Goal: Task Accomplishment & Management: Use online tool/utility

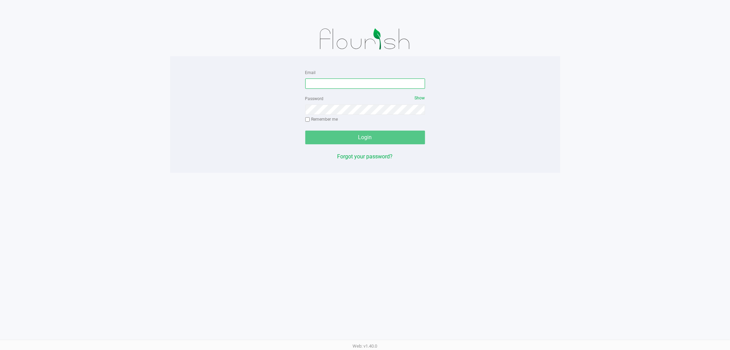
click at [353, 88] on input "Email" at bounding box center [365, 83] width 120 height 10
type input "[PERSON_NAME][EMAIL_ADDRESS][DOMAIN_NAME]"
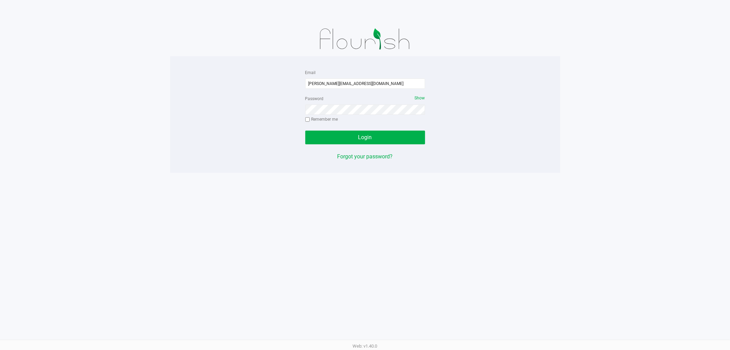
click at [414, 98] on div "Password Show Remember me" at bounding box center [365, 109] width 120 height 31
click at [418, 97] on span "Show" at bounding box center [420, 98] width 10 height 5
click at [418, 97] on span "Hide" at bounding box center [421, 98] width 9 height 5
click at [305, 130] on button "Login" at bounding box center [365, 137] width 120 height 14
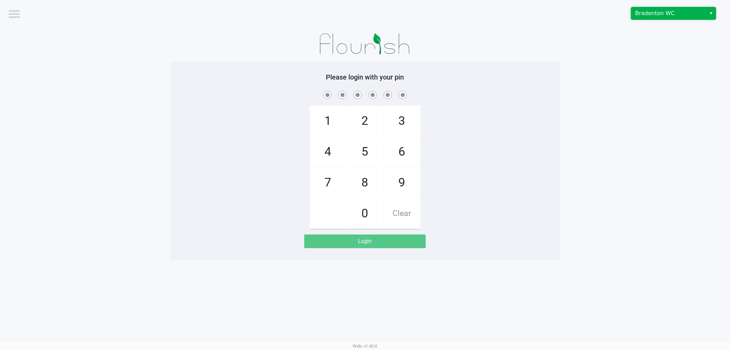
click at [672, 18] on span "Bradenton WC" at bounding box center [668, 13] width 75 height 12
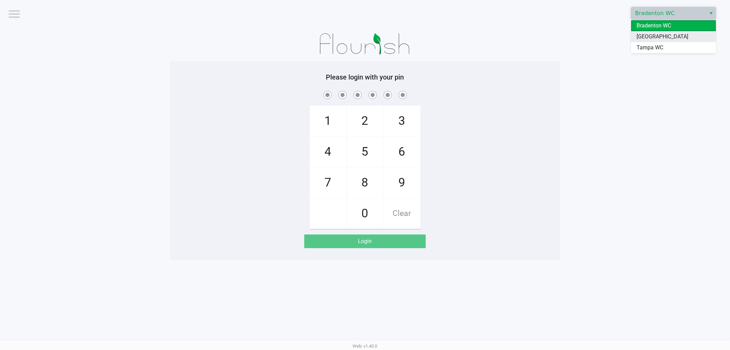
click at [658, 40] on span "[GEOGRAPHIC_DATA]" at bounding box center [663, 37] width 52 height 8
checkbox input "true"
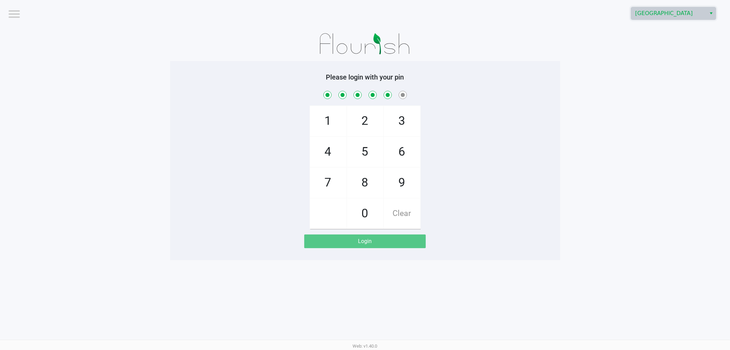
checkbox input "true"
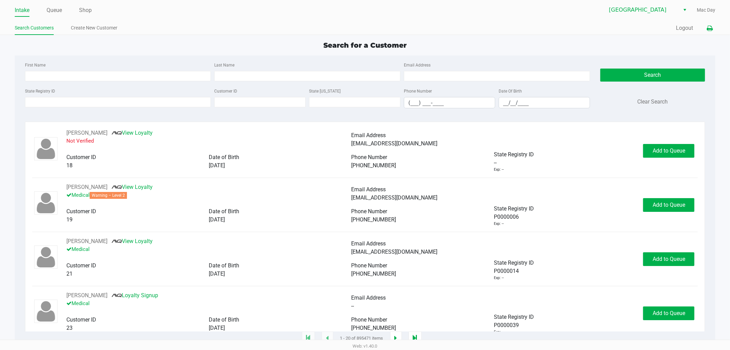
click at [706, 29] on button at bounding box center [709, 28] width 11 height 13
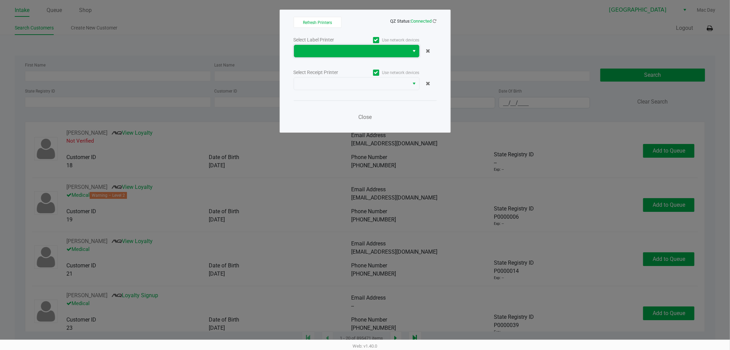
click at [364, 56] on span at bounding box center [351, 51] width 115 height 12
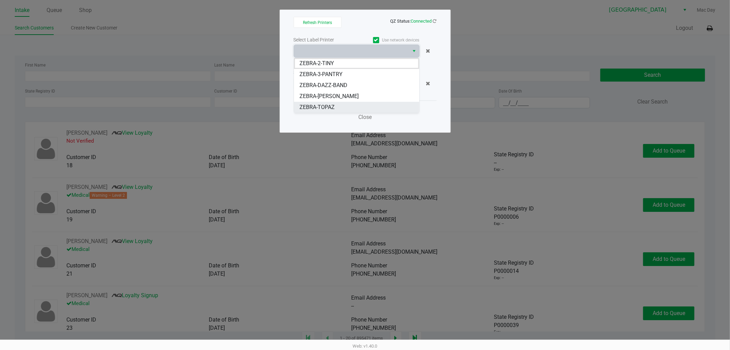
click at [354, 105] on li "ZEBRA-TOPAZ" at bounding box center [356, 107] width 125 height 11
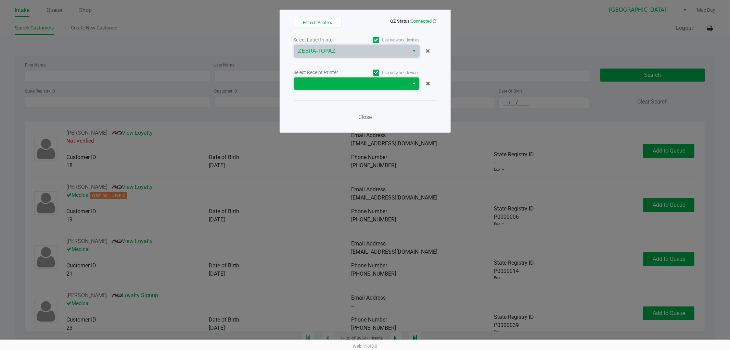
click at [367, 88] on span at bounding box center [351, 83] width 115 height 12
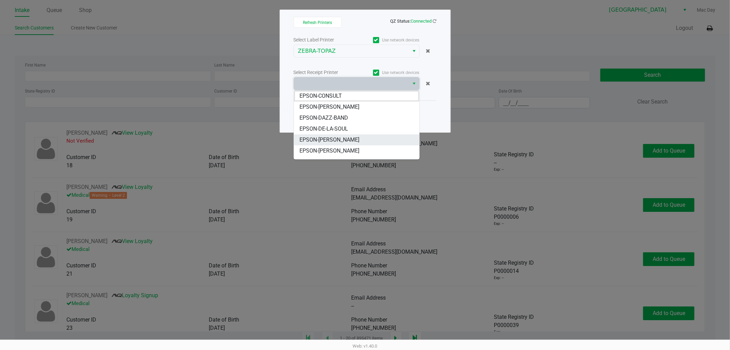
scroll to position [8, 0]
click at [356, 145] on li "EPSON-RICKY-VALLEN" at bounding box center [356, 142] width 125 height 11
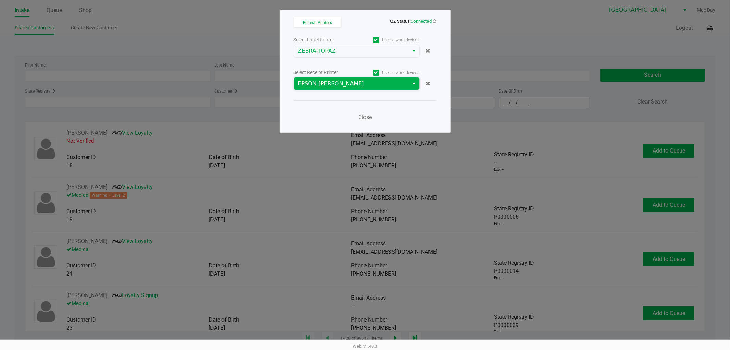
click at [359, 79] on span "EPSON-RICKY-VALLEN" at bounding box center [351, 83] width 115 height 12
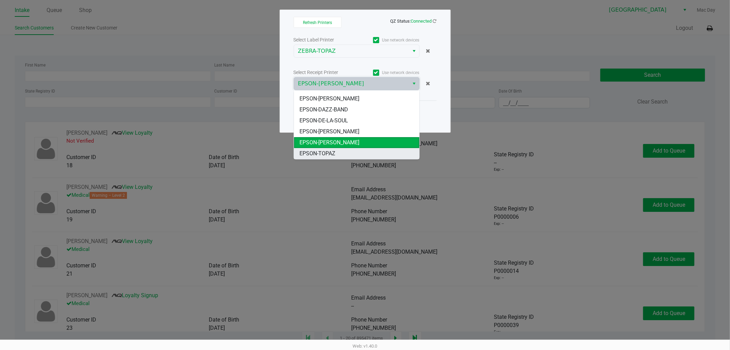
click at [347, 151] on li "EPSON-TOPAZ" at bounding box center [356, 153] width 125 height 11
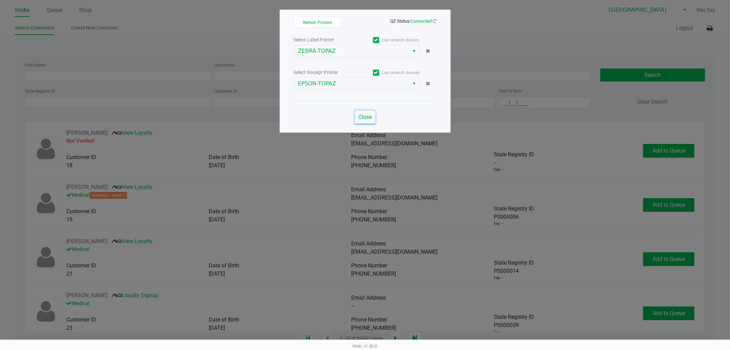
click at [368, 118] on span "Close" at bounding box center [364, 117] width 13 height 7
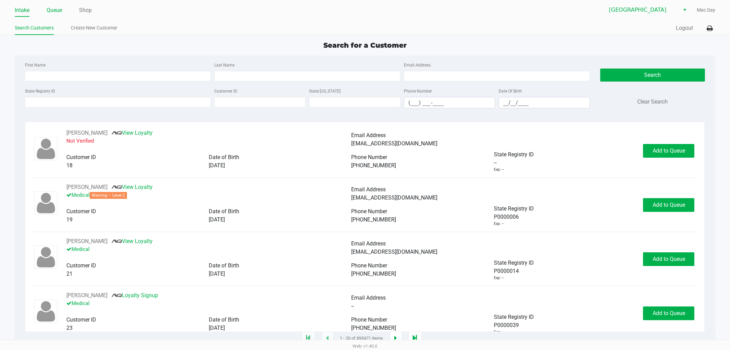
click at [57, 9] on link "Queue" at bounding box center [54, 10] width 15 height 10
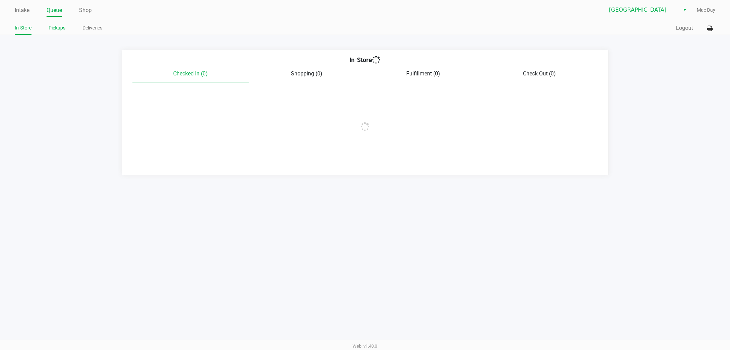
click at [63, 27] on link "Pickups" at bounding box center [57, 28] width 17 height 9
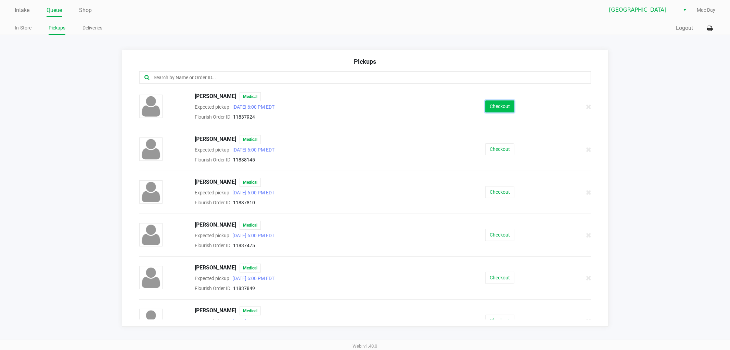
click at [496, 109] on button "Checkout" at bounding box center [499, 106] width 29 height 12
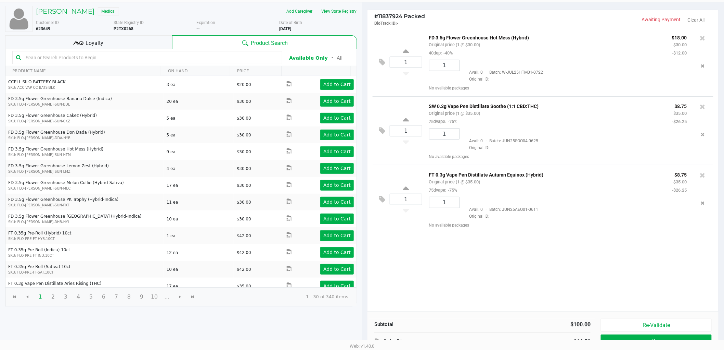
scroll to position [38, 0]
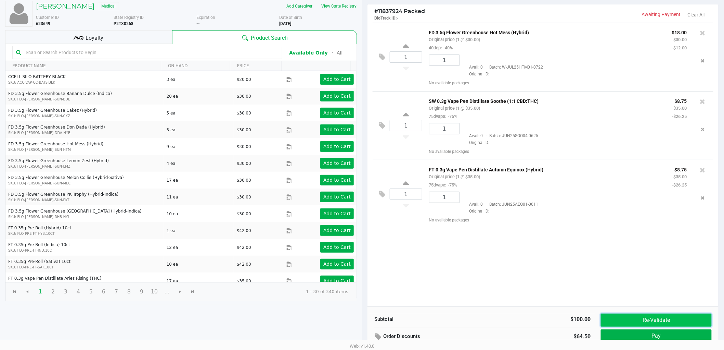
click at [682, 315] on button "Re-Validate" at bounding box center [656, 319] width 111 height 13
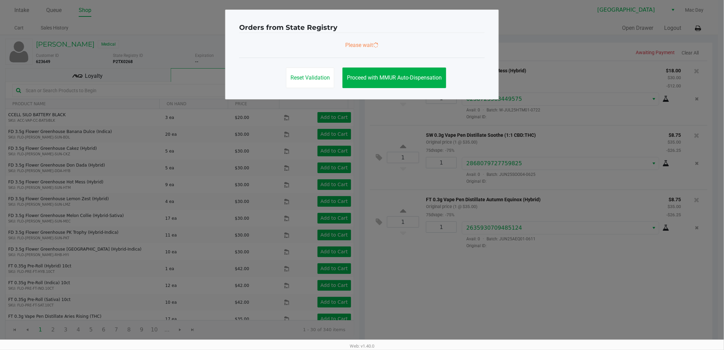
scroll to position [0, 0]
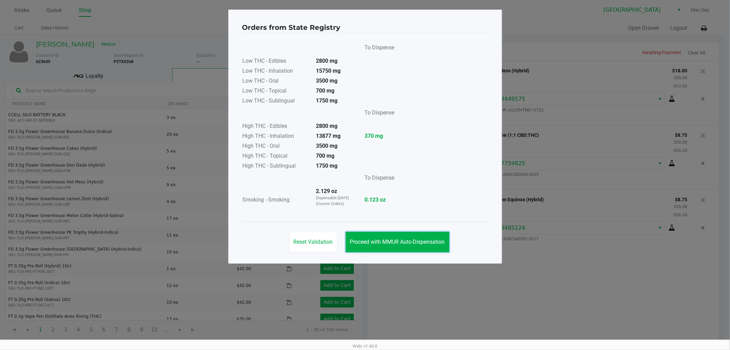
drag, startPoint x: 430, startPoint y: 238, endPoint x: 459, endPoint y: 245, distance: 30.0
click at [430, 239] on button "Proceed with MMUR Auto-Dispensation" at bounding box center [398, 241] width 104 height 21
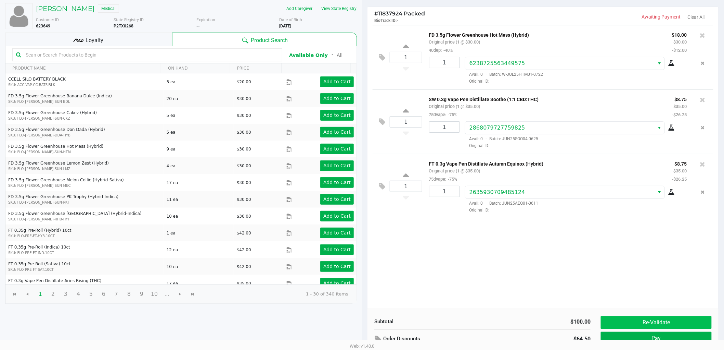
scroll to position [71, 0]
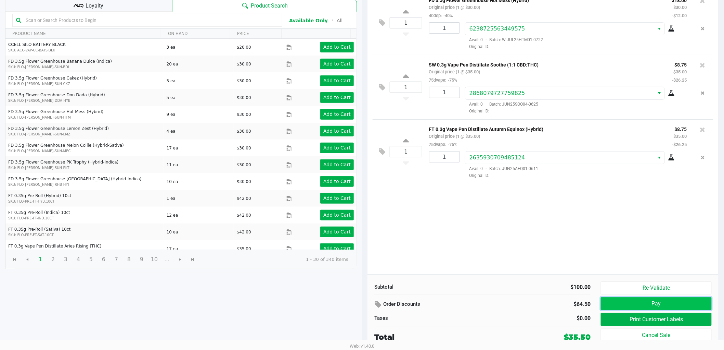
click at [633, 302] on button "Pay" at bounding box center [656, 303] width 111 height 13
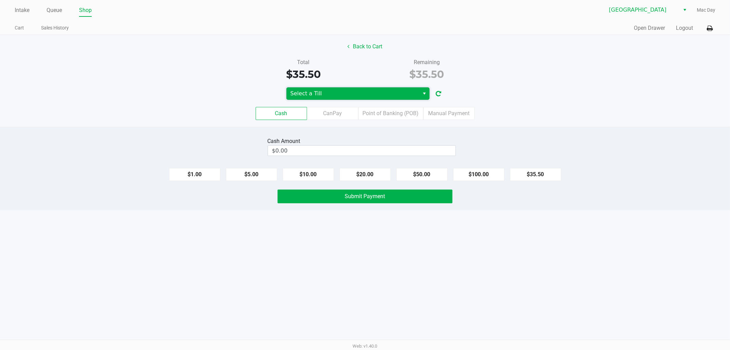
click at [403, 94] on span "Select a Till" at bounding box center [353, 93] width 125 height 8
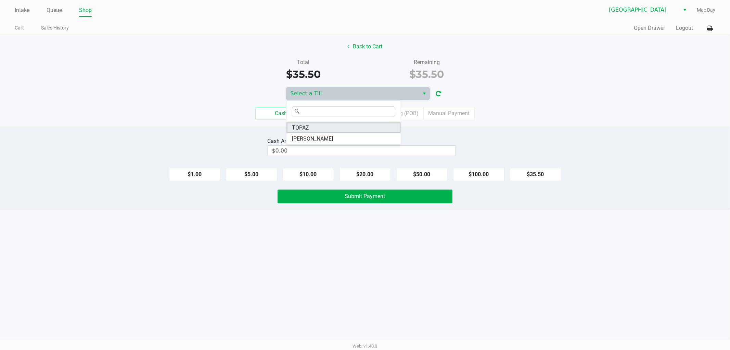
click at [373, 128] on li "TOPAZ" at bounding box center [344, 127] width 114 height 11
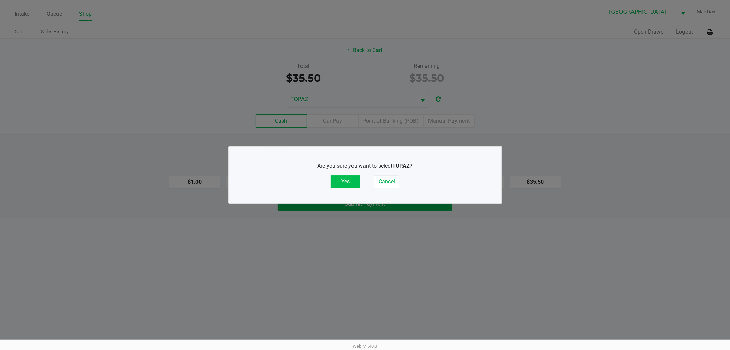
click at [343, 182] on button "Yes" at bounding box center [346, 181] width 30 height 13
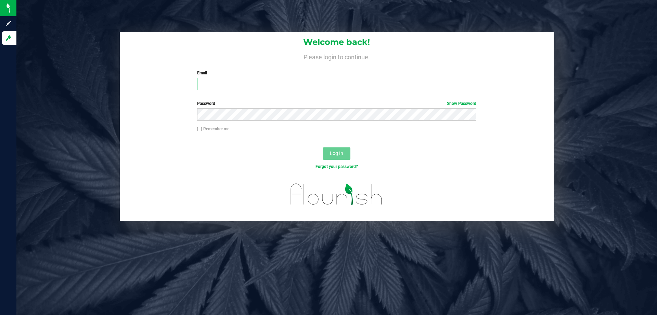
click at [314, 88] on input "Email" at bounding box center [336, 84] width 279 height 12
type input "[PERSON_NAME][EMAIL_ADDRESS][DOMAIN_NAME]"
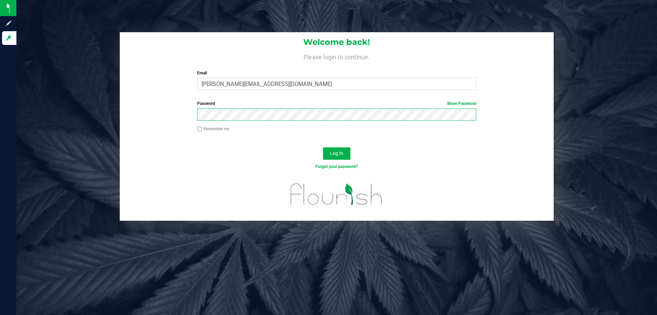
click at [323, 147] on button "Log In" at bounding box center [336, 153] width 27 height 12
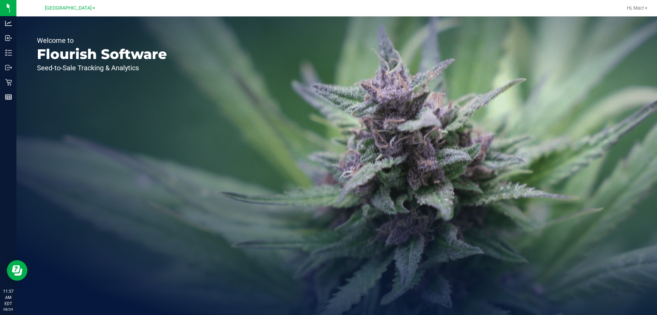
click at [148, 115] on div "Welcome to Flourish Software Seed-to-Sale Tracking & Analytics" at bounding box center [101, 165] width 171 height 298
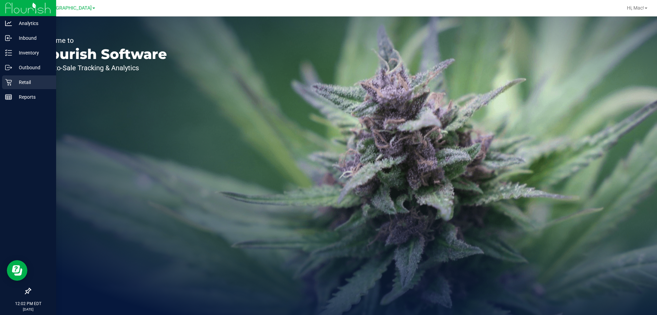
click at [3, 86] on div "Retail" at bounding box center [29, 82] width 54 height 14
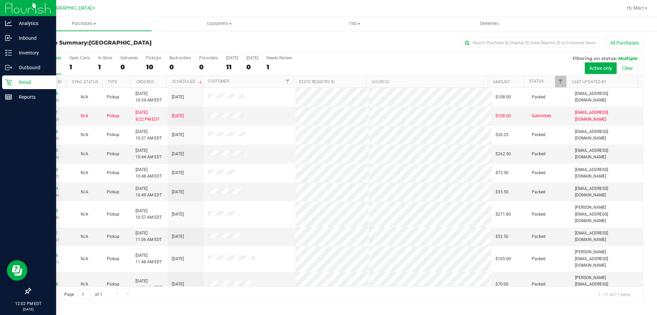
scroll to position [10, 0]
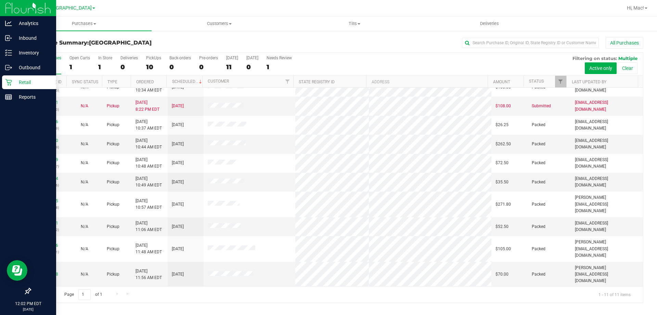
click at [338, 55] on div "All Purchases 11 Open Carts 1 In Store 1 Deliveries 0 PickUps 10 Back-orders 0 …" at bounding box center [336, 55] width 613 height 5
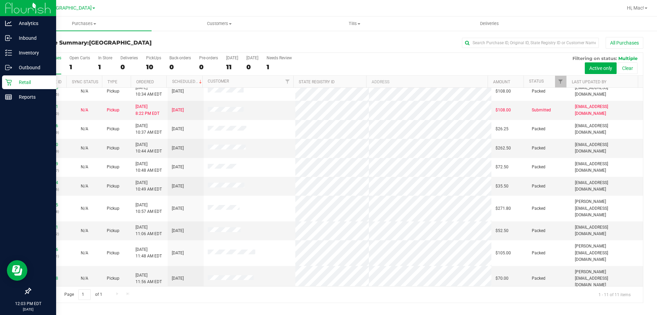
scroll to position [8, 0]
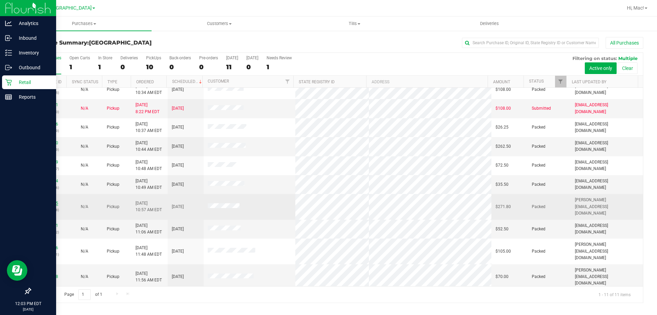
click at [43, 202] on link "11838145" at bounding box center [48, 203] width 19 height 5
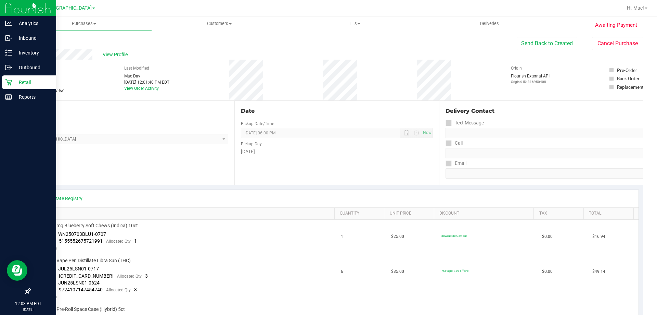
click at [379, 190] on div "View State Registry" at bounding box center [337, 198] width 604 height 17
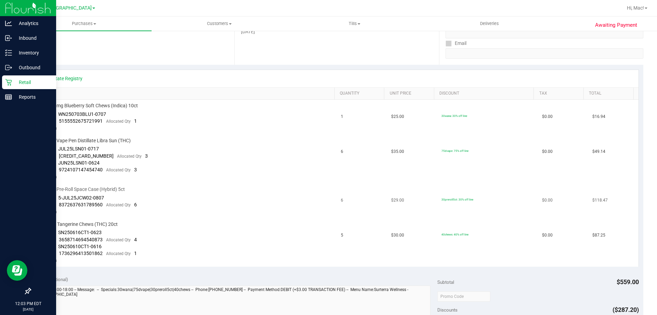
scroll to position [137, 0]
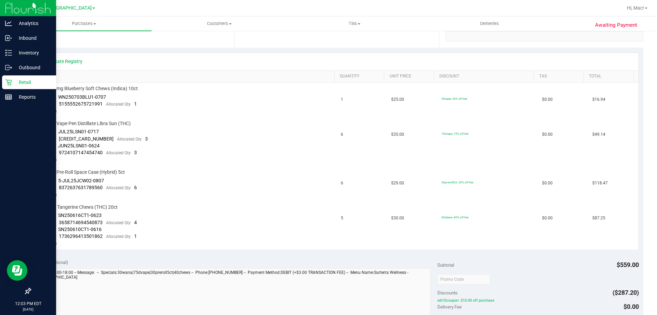
click at [106, 47] on div "Location Pickup Store [GEOGRAPHIC_DATA] WC Select Store [PERSON_NAME][GEOGRAPHI…" at bounding box center [132, 6] width 204 height 84
click at [135, 53] on div "View State Registry" at bounding box center [337, 61] width 604 height 17
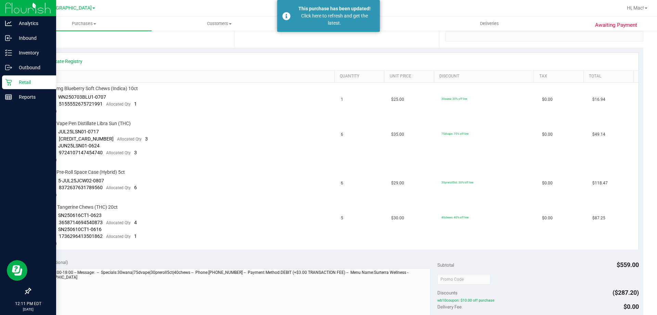
click at [6, 84] on icon at bounding box center [8, 82] width 7 height 7
